Goal: Task Accomplishment & Management: Complete application form

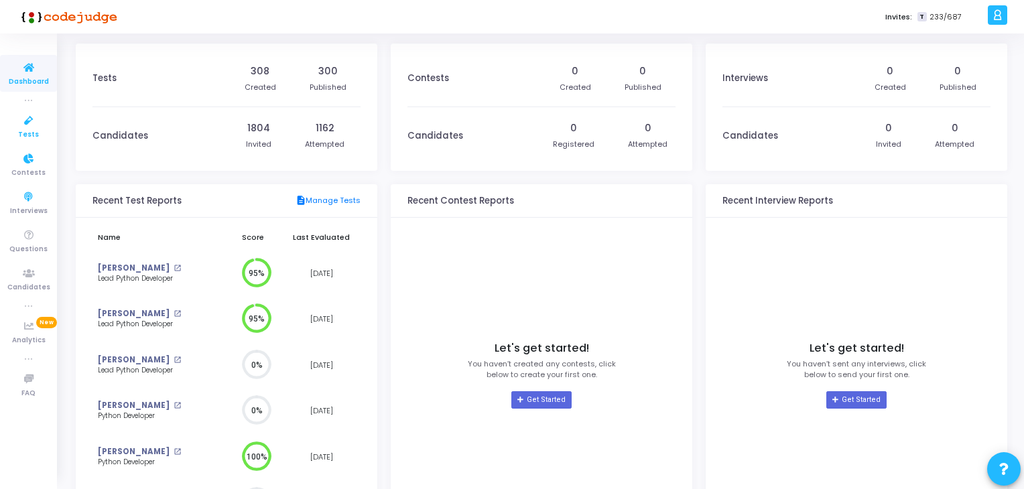
click at [25, 118] on icon at bounding box center [29, 121] width 28 height 17
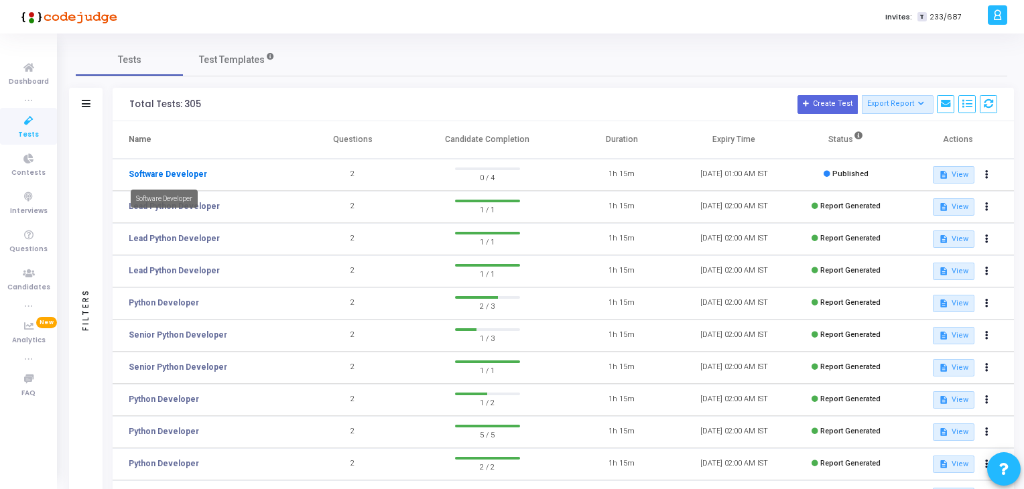
click at [163, 169] on link "Software Developer" at bounding box center [168, 174] width 78 height 12
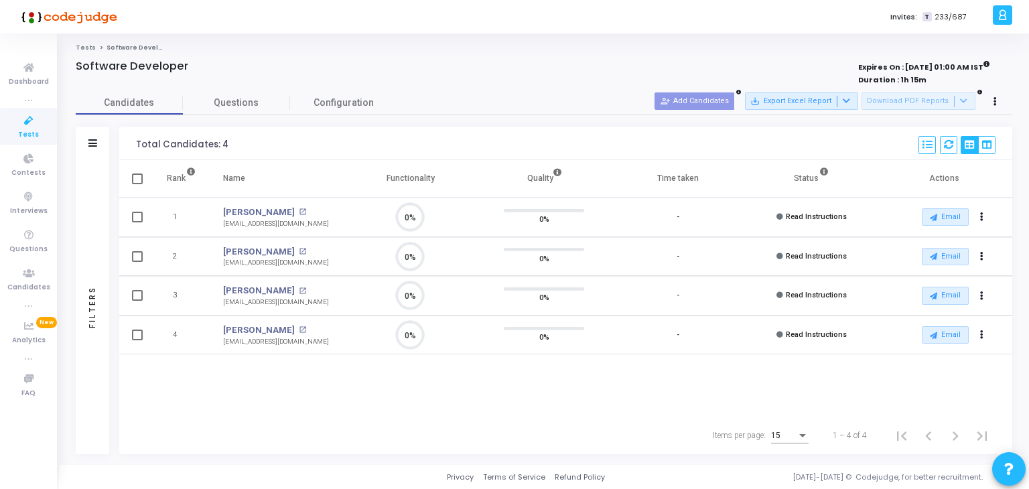
scroll to position [5, 5]
click at [21, 86] on span "Dashboard" at bounding box center [29, 81] width 40 height 11
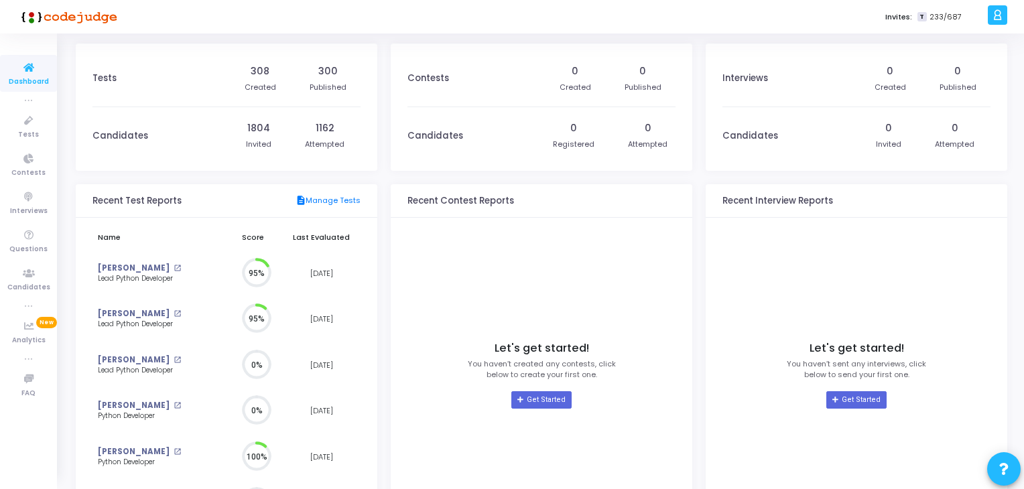
scroll to position [5, 6]
click at [10, 135] on link "Tests" at bounding box center [28, 126] width 57 height 37
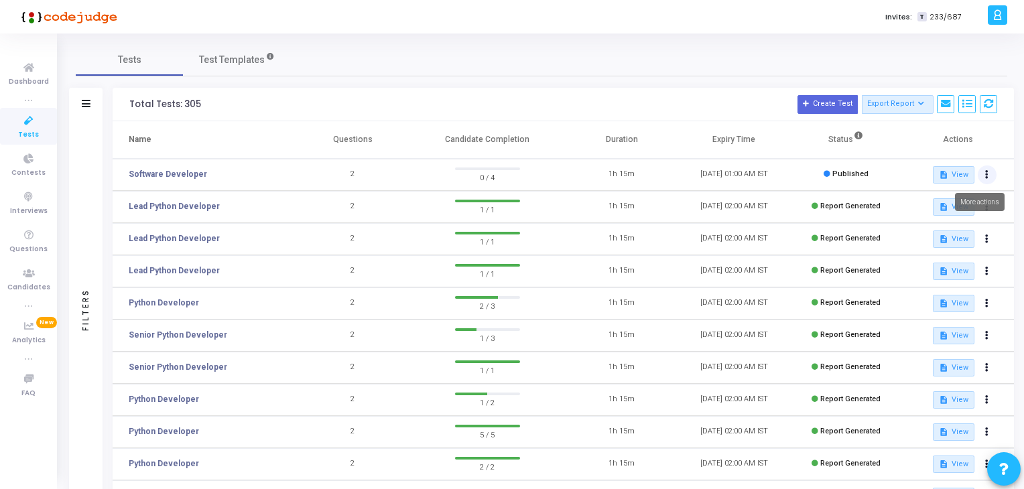
click at [990, 172] on button at bounding box center [987, 175] width 19 height 19
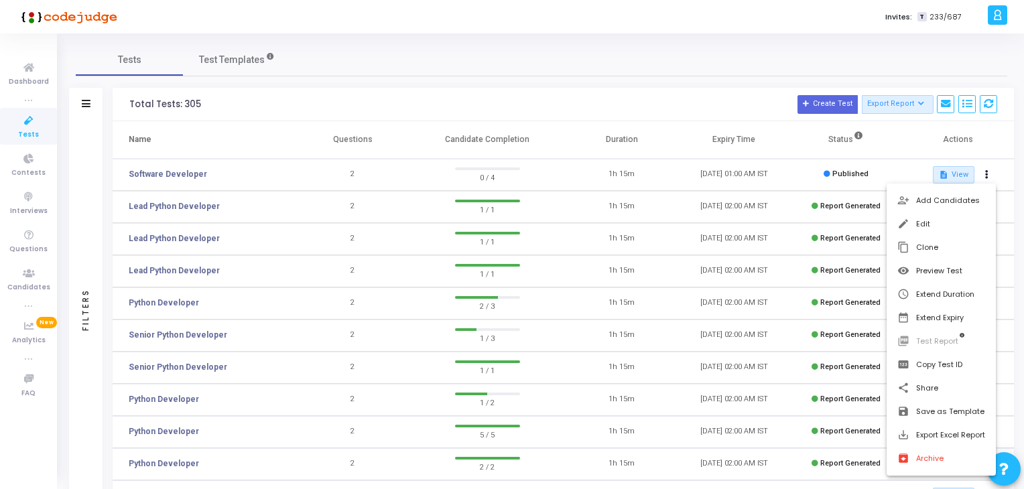
click at [880, 148] on div at bounding box center [512, 244] width 1024 height 489
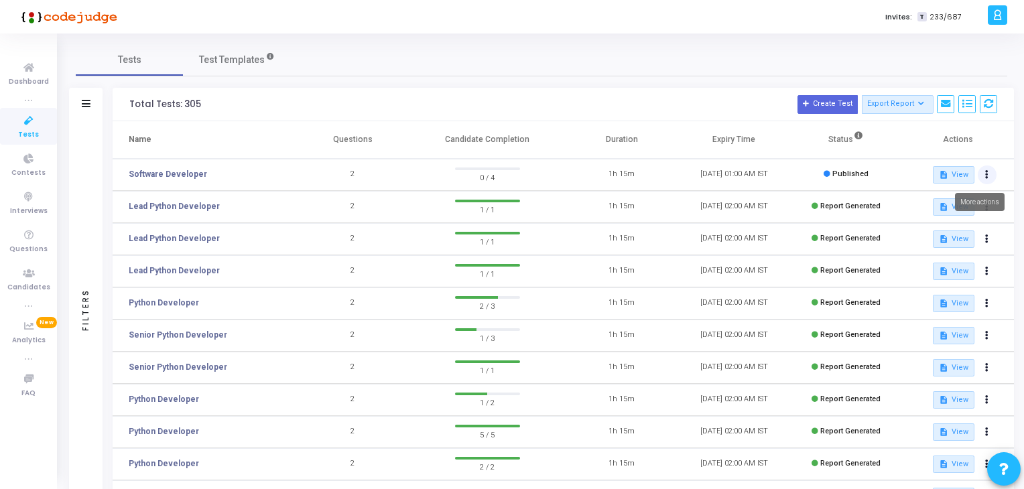
click at [983, 177] on button at bounding box center [987, 175] width 19 height 19
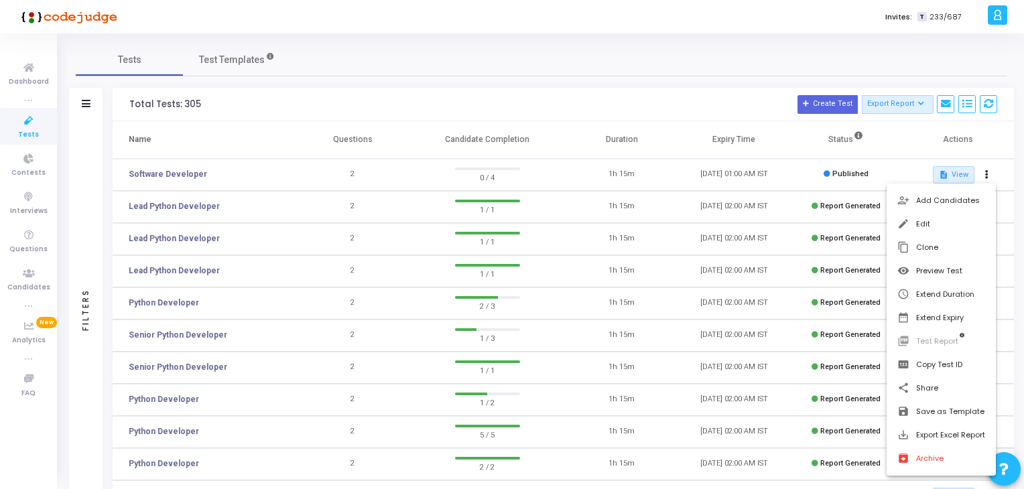
click at [921, 148] on div at bounding box center [512, 244] width 1024 height 489
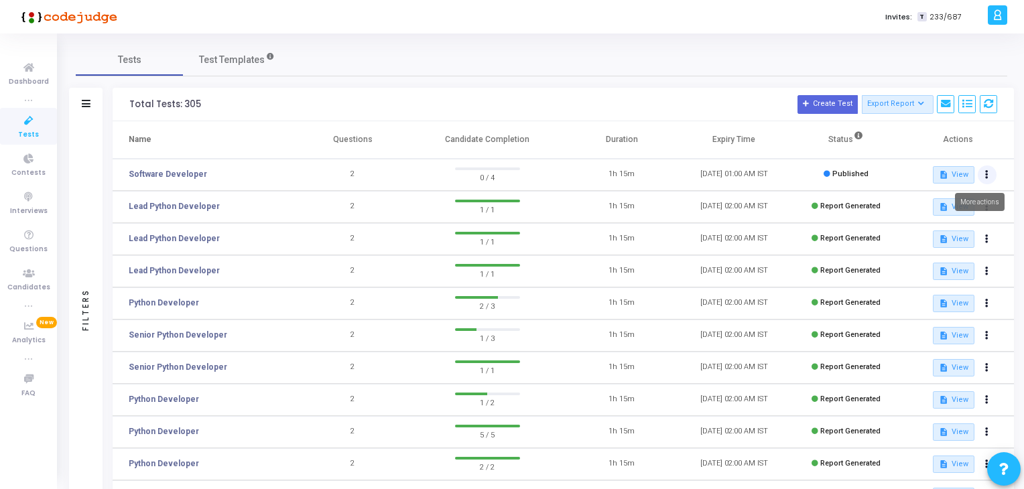
click at [986, 181] on button at bounding box center [987, 175] width 19 height 19
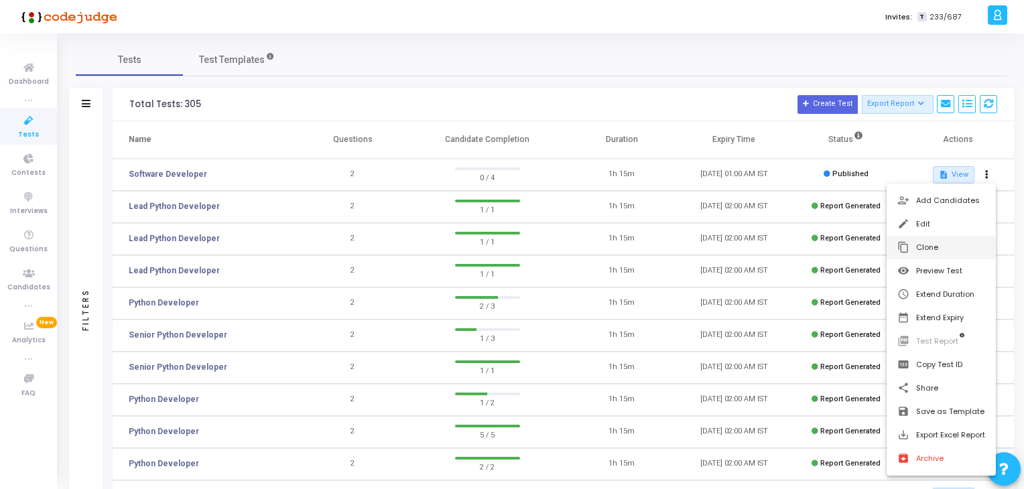
click at [938, 245] on button "content_copy Clone" at bounding box center [941, 247] width 109 height 23
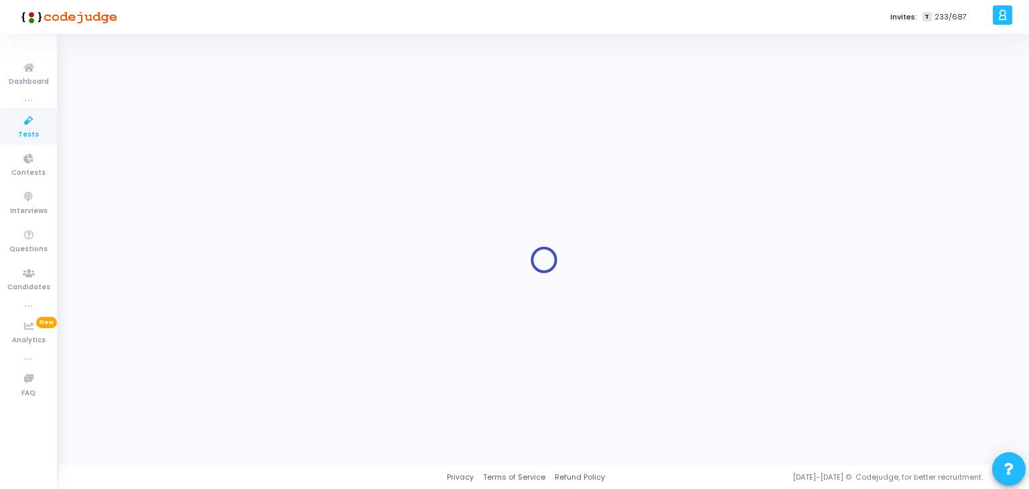
type input "Software Developer"
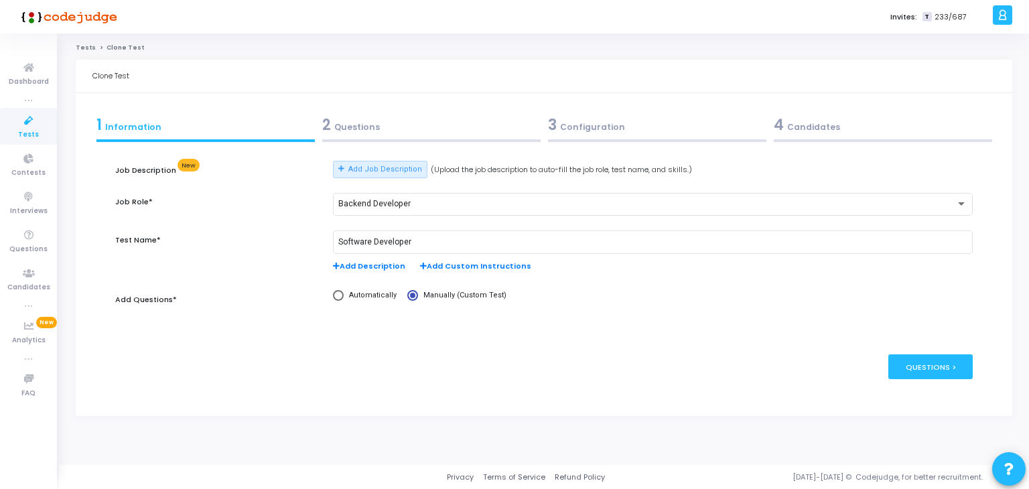
click at [412, 137] on div "2 Questions" at bounding box center [431, 128] width 226 height 36
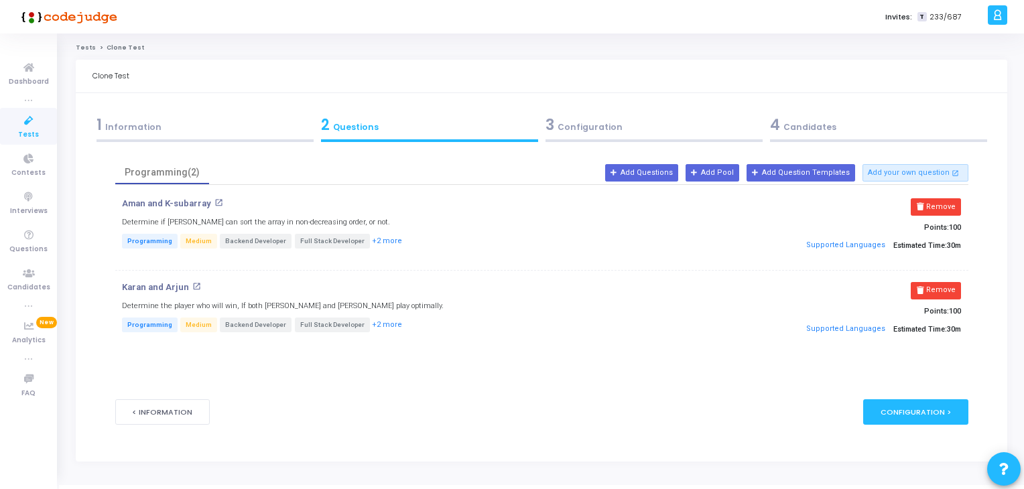
drag, startPoint x: 648, startPoint y: 125, endPoint x: 689, endPoint y: 128, distance: 41.0
click at [649, 125] on div "3 Configuration" at bounding box center [653, 125] width 217 height 22
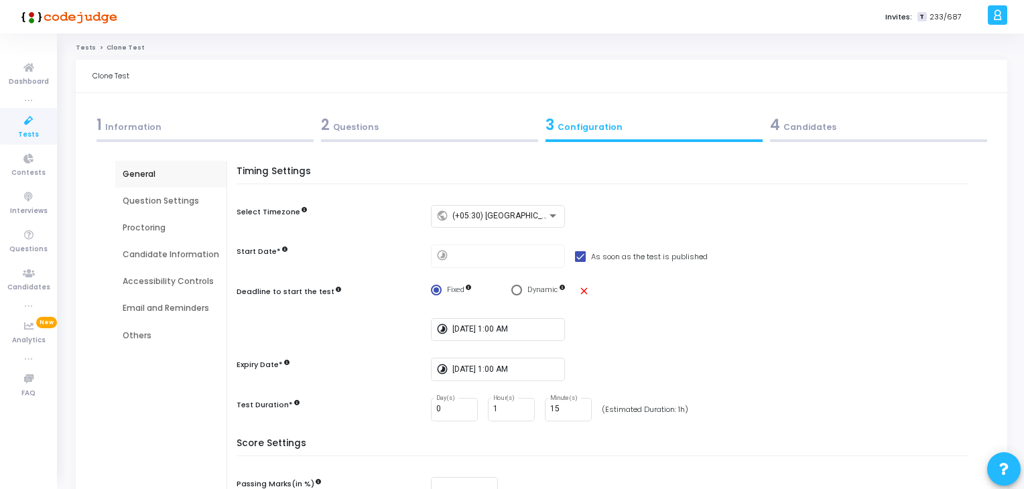
click at [793, 128] on div "4 Candidates" at bounding box center [878, 125] width 217 height 22
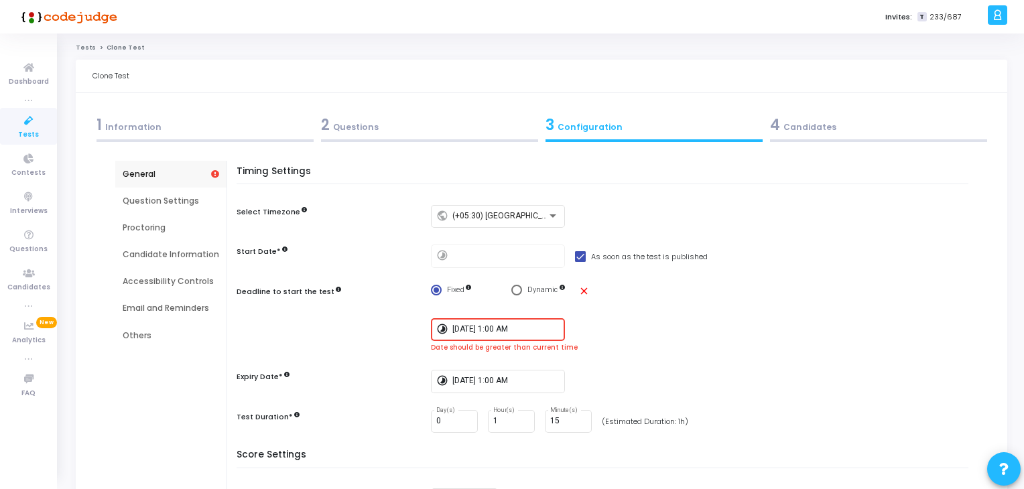
click at [464, 330] on input "9/22/2025, 1:00 AM" at bounding box center [505, 329] width 107 height 9
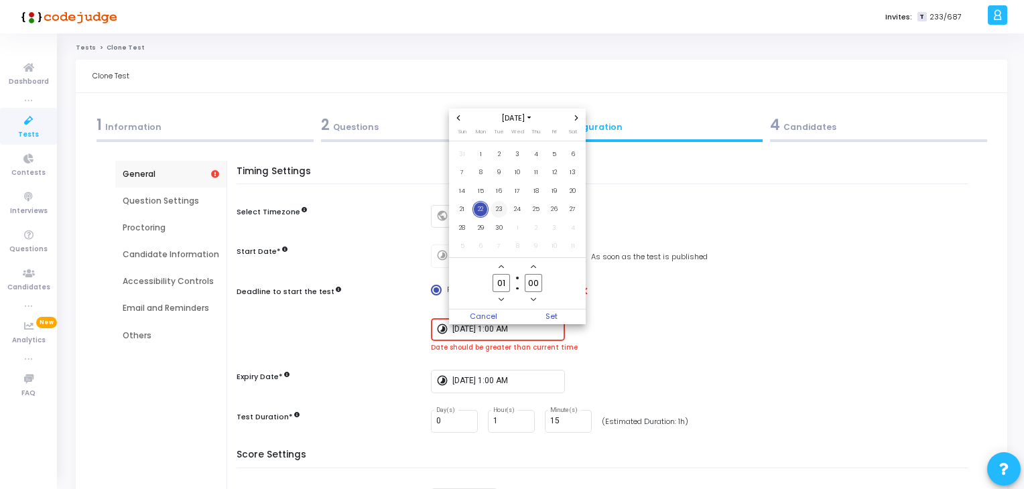
click at [501, 206] on span "23" at bounding box center [499, 209] width 17 height 17
click at [551, 310] on span "Set" at bounding box center [551, 317] width 68 height 15
type input "9/23/2025, 1:00 AM"
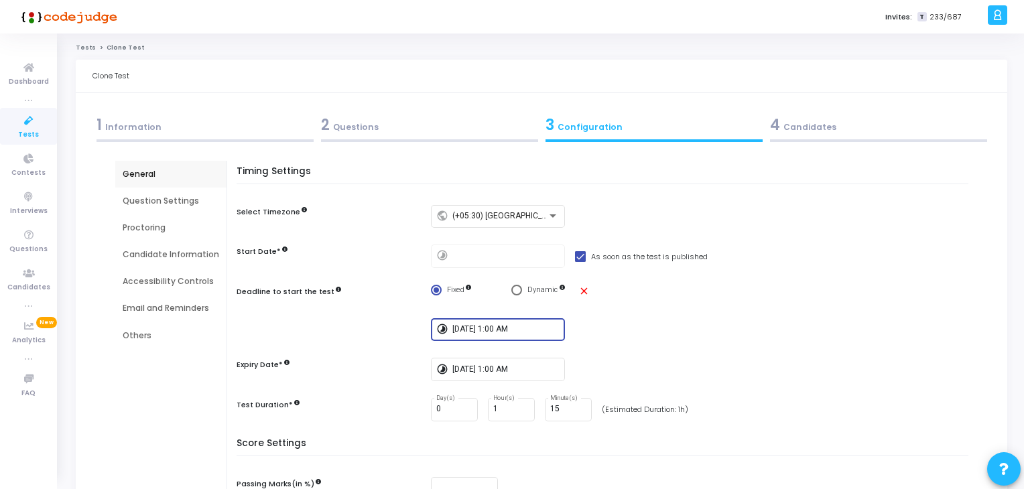
click at [779, 119] on span "4" at bounding box center [775, 125] width 10 height 21
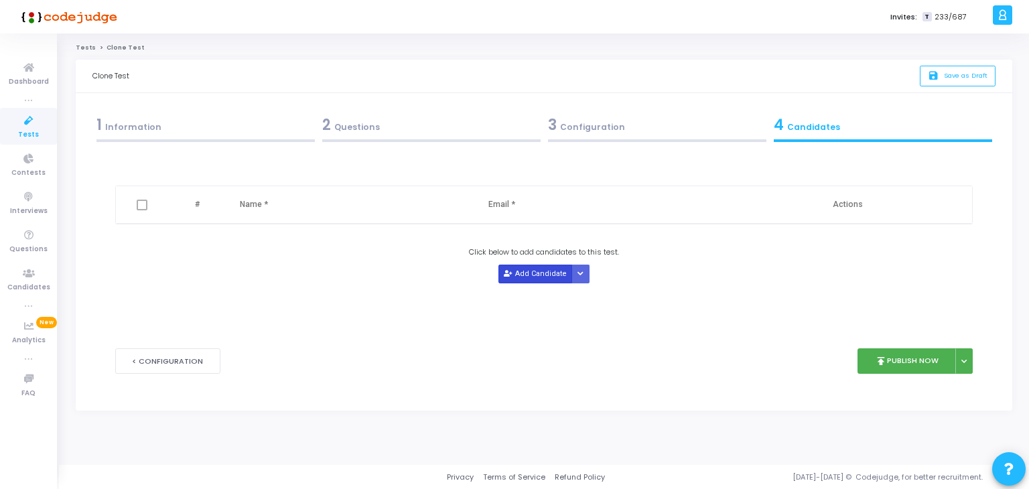
click at [541, 273] on button "Add Candidate" at bounding box center [536, 274] width 74 height 18
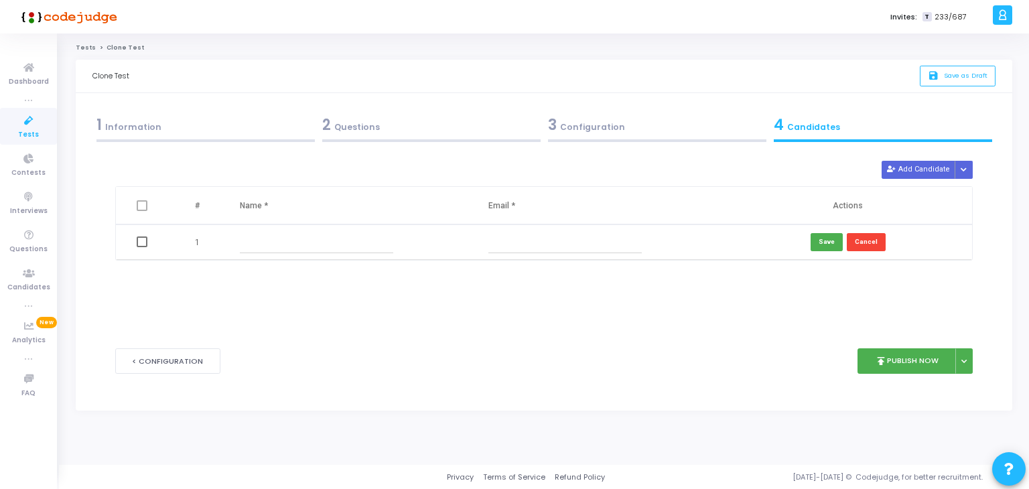
click at [298, 238] on input "text" at bounding box center [316, 242] width 153 height 22
paste input "Jyotirmoyee"
type input "Jyotirmoyee"
click at [539, 237] on input "text" at bounding box center [565, 242] width 153 height 22
paste input "jyotirmoyee25mitra@gmail.com"
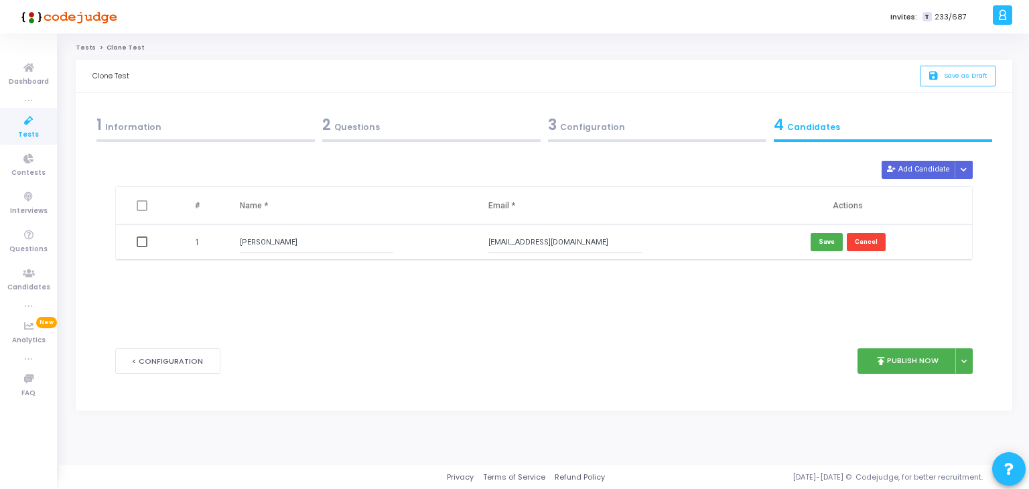
type input "jyotirmoyee25mitra@gmail.com"
click at [808, 237] on td "Save Cancel" at bounding box center [848, 242] width 249 height 36
click at [832, 243] on button "Save" at bounding box center [827, 242] width 32 height 18
click at [927, 172] on button "Add Candidate" at bounding box center [919, 170] width 74 height 18
click at [370, 280] on input "text" at bounding box center [316, 278] width 153 height 22
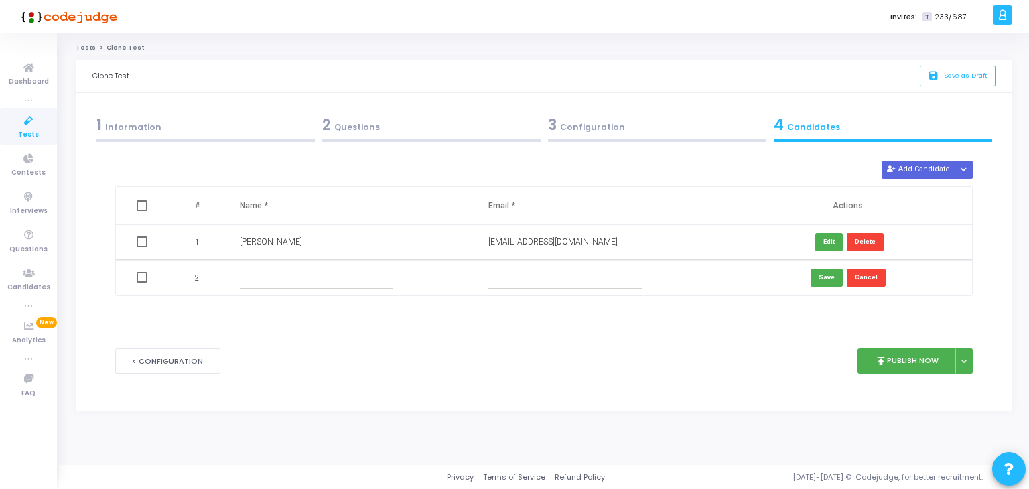
paste input "Rohith Barwal"
type input "Rohith Barwal"
click at [625, 271] on input "text" at bounding box center [565, 278] width 153 height 22
paste input "rohitbarwal75@gmail.com"
type input "rohitbarwal75@gmail.com"
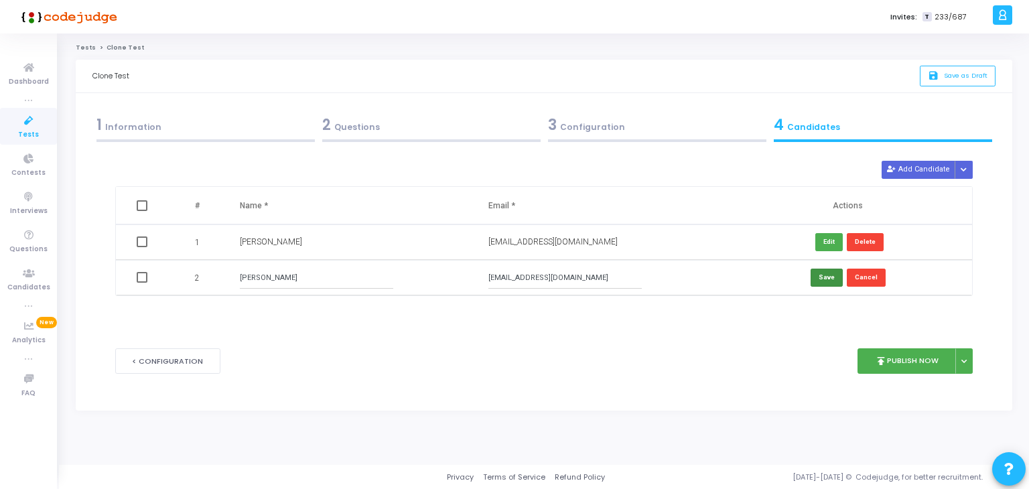
click at [839, 275] on button "Save" at bounding box center [827, 278] width 32 height 18
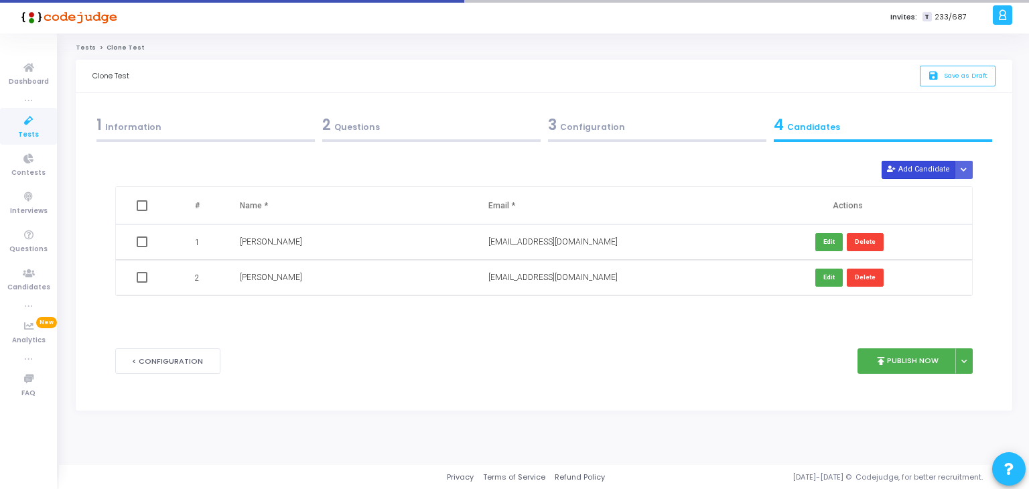
click at [913, 167] on button "Add Candidate" at bounding box center [919, 170] width 74 height 18
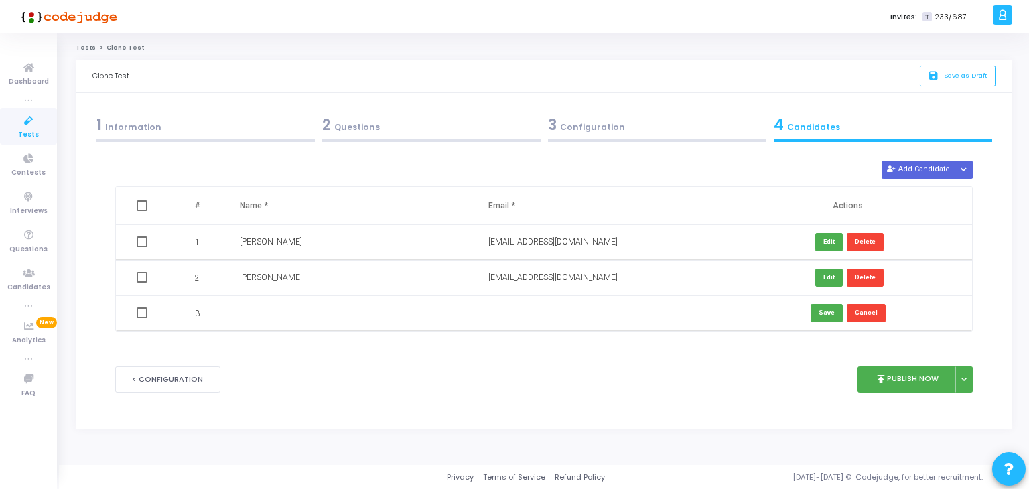
click at [290, 312] on input "text" at bounding box center [316, 313] width 153 height 22
click at [348, 314] on input "text" at bounding box center [316, 313] width 153 height 22
click at [590, 322] on input "text" at bounding box center [565, 313] width 153 height 22
click at [281, 322] on input "text" at bounding box center [316, 313] width 153 height 22
click at [633, 314] on input "text" at bounding box center [565, 313] width 153 height 22
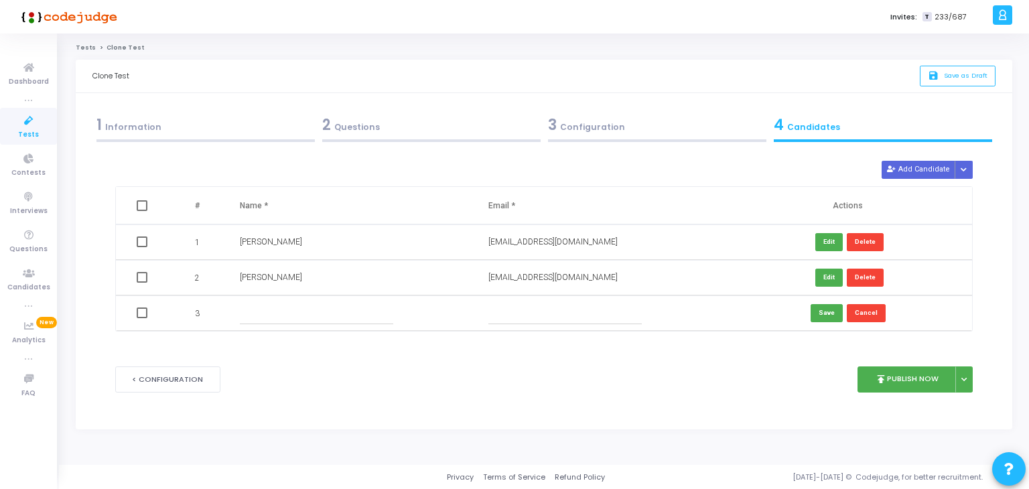
click at [382, 322] on input "text" at bounding box center [316, 313] width 153 height 22
paste input "Anshika Bhatnagar"
type input "Anshika Bhatnagar"
click at [570, 317] on input "text" at bounding box center [565, 313] width 153 height 22
click at [568, 317] on input "text" at bounding box center [565, 313] width 153 height 22
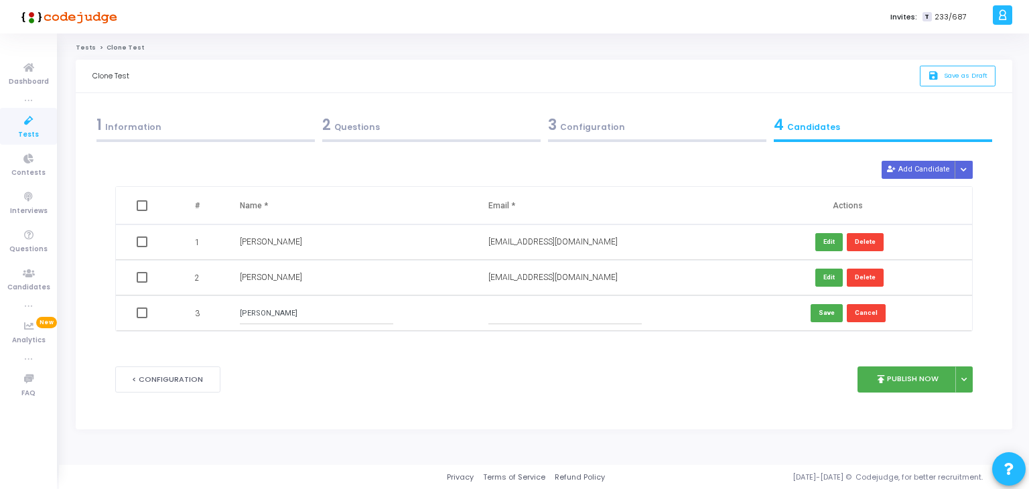
paste input "bhatnagaranshika02@gmail.com"
type input "bhatnagaranshika02@gmail.com"
drag, startPoint x: 825, startPoint y: 317, endPoint x: 736, endPoint y: 348, distance: 94.5
click at [825, 317] on button "Save" at bounding box center [827, 313] width 32 height 18
click at [902, 174] on button "Add Candidate" at bounding box center [919, 170] width 74 height 18
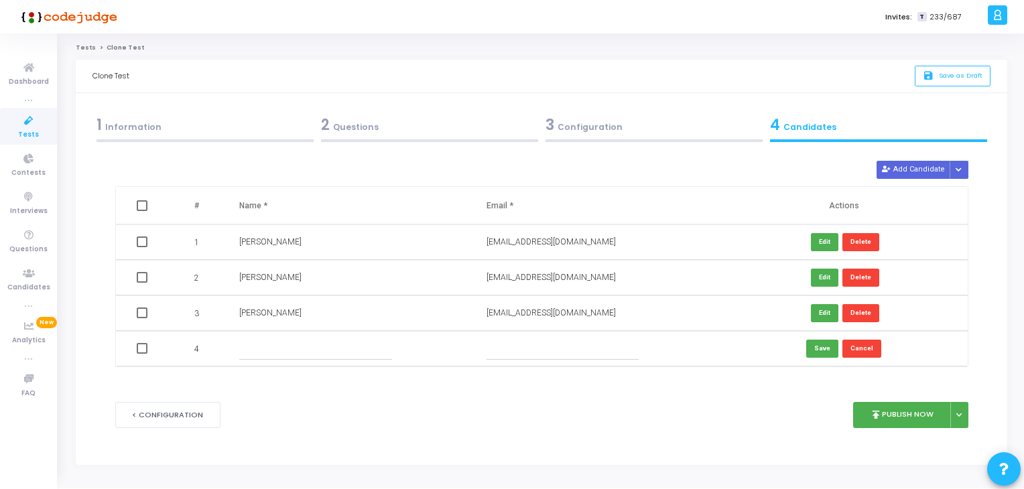
click at [292, 347] on input "text" at bounding box center [315, 349] width 152 height 22
click at [252, 348] on input "Meh" at bounding box center [315, 349] width 152 height 22
paste input "ran Kader"
type input "Mehran Kader"
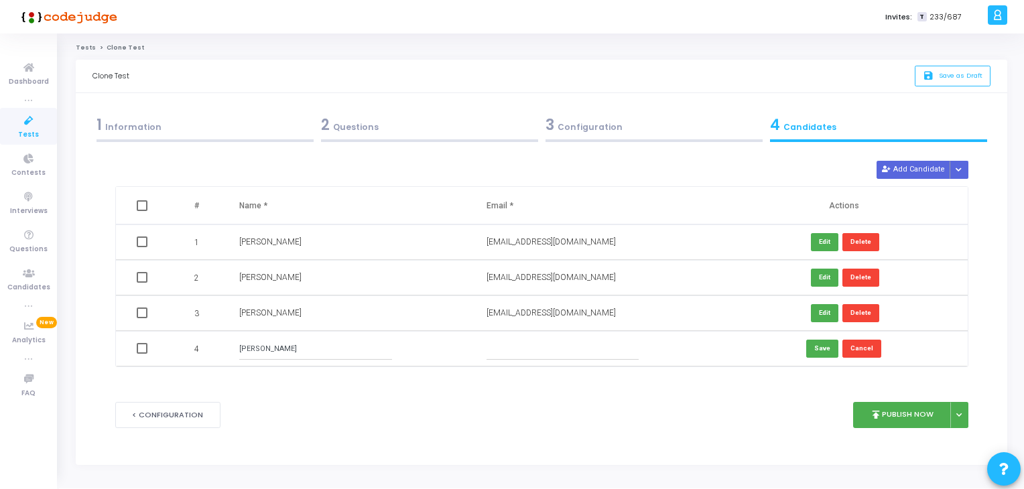
click at [507, 350] on input "text" at bounding box center [563, 349] width 152 height 22
paste input "kmehran.1106@gmail.com"
type input "kmehran.1106@gmail.com"
click at [823, 354] on button "Save" at bounding box center [822, 349] width 32 height 18
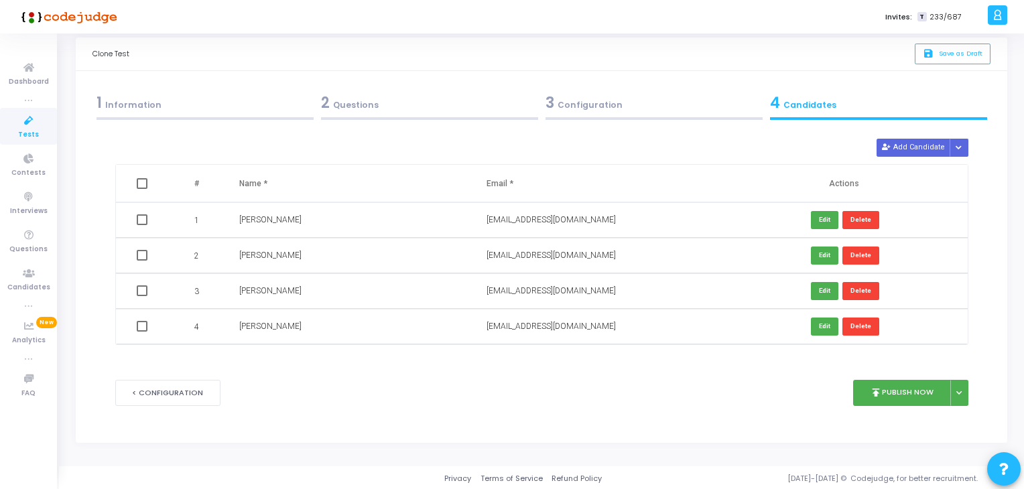
scroll to position [23, 0]
click at [196, 103] on div "1 Information" at bounding box center [204, 102] width 217 height 22
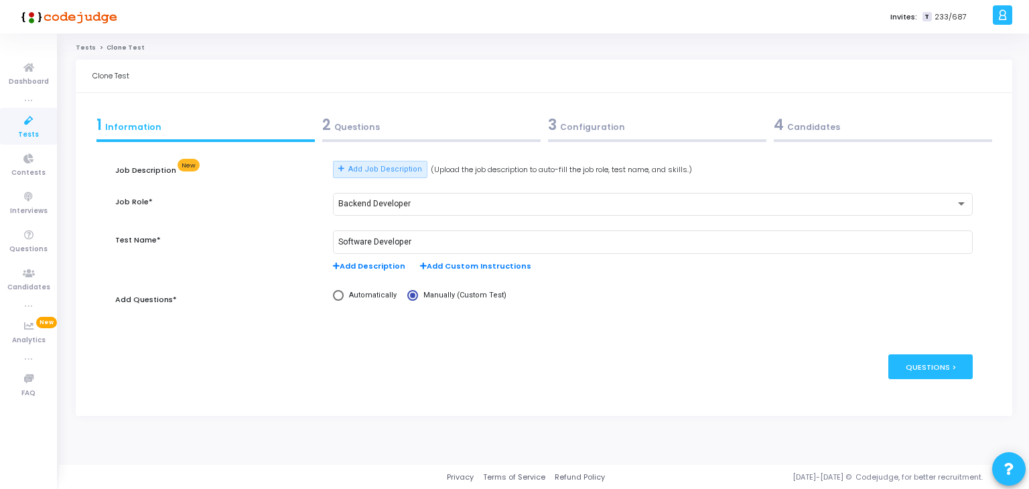
click at [436, 103] on kt-portlet-body "1 Information 2 Questions 3 Configuration 4 Candidates Job Description New Add …" at bounding box center [544, 254] width 937 height 323
click at [485, 125] on div "2 Questions" at bounding box center [431, 125] width 218 height 22
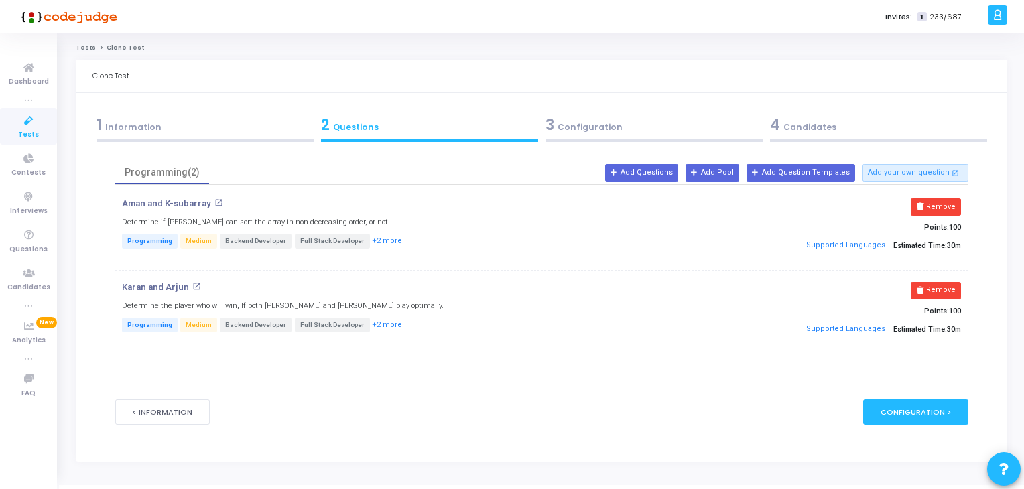
click at [601, 125] on div "3 Configuration" at bounding box center [653, 125] width 217 height 22
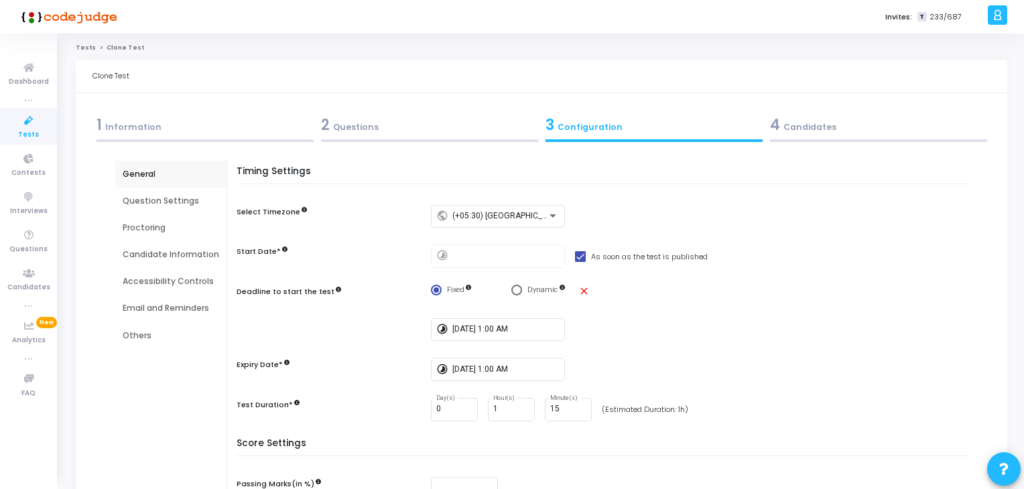
click at [845, 135] on div "4 Candidates" at bounding box center [878, 125] width 217 height 22
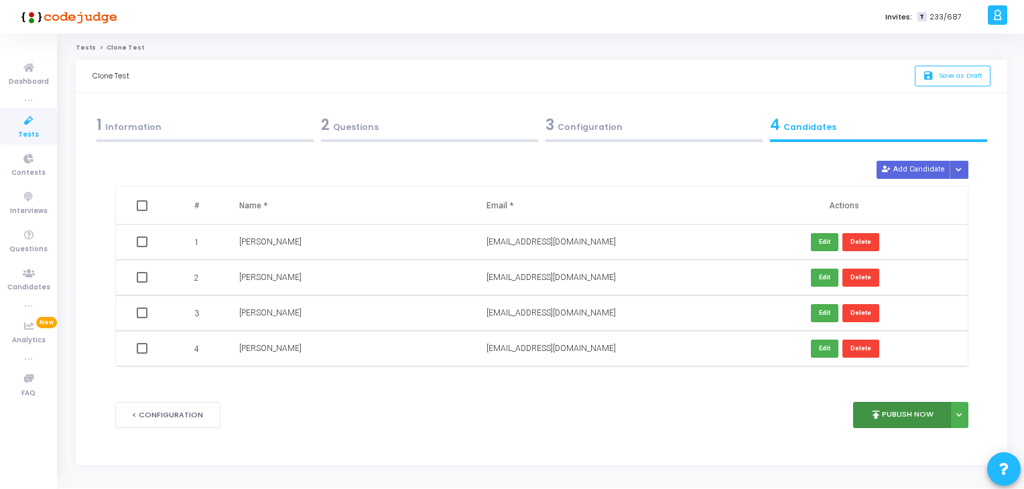
click at [921, 410] on button "publish Publish Now" at bounding box center [902, 415] width 99 height 26
